Goal: Check status: Check status

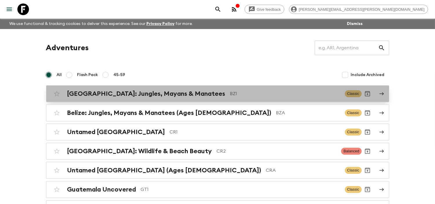
click at [186, 86] on link "[GEOGRAPHIC_DATA]: Jungles, Mayans & Manatees BZ1 Classic" at bounding box center [217, 93] width 343 height 17
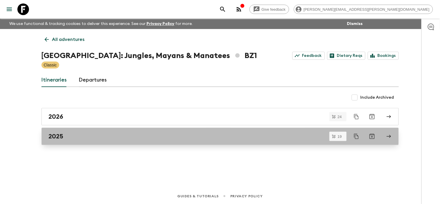
click at [72, 133] on div "2025" at bounding box center [215, 137] width 332 height 8
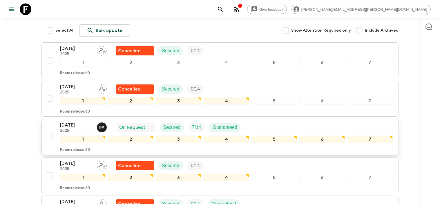
scroll to position [97, 0]
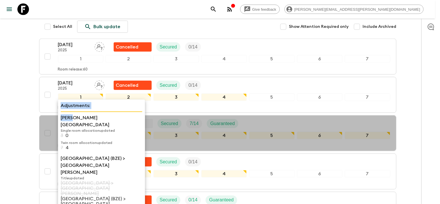
drag, startPoint x: 74, startPoint y: 115, endPoint x: 106, endPoint y: 111, distance: 33.0
click at [106, 111] on div "Adjustments: [PERSON_NAME][GEOGRAPHIC_DATA] Single room allocation updated 3 0 …" at bounding box center [101, 166] width 87 height 135
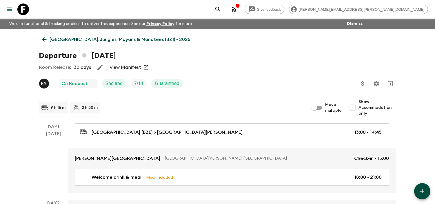
click at [125, 69] on link "View Manifest" at bounding box center [126, 67] width 32 height 6
